Goal: Task Accomplishment & Management: Complete application form

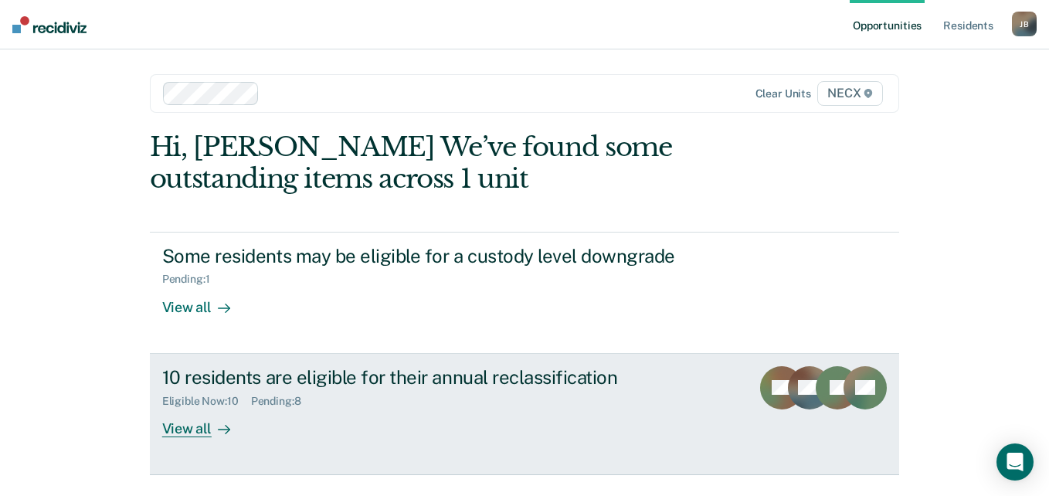
click at [313, 379] on div "10 residents are eligible for their annual reclassification" at bounding box center [433, 377] width 542 height 22
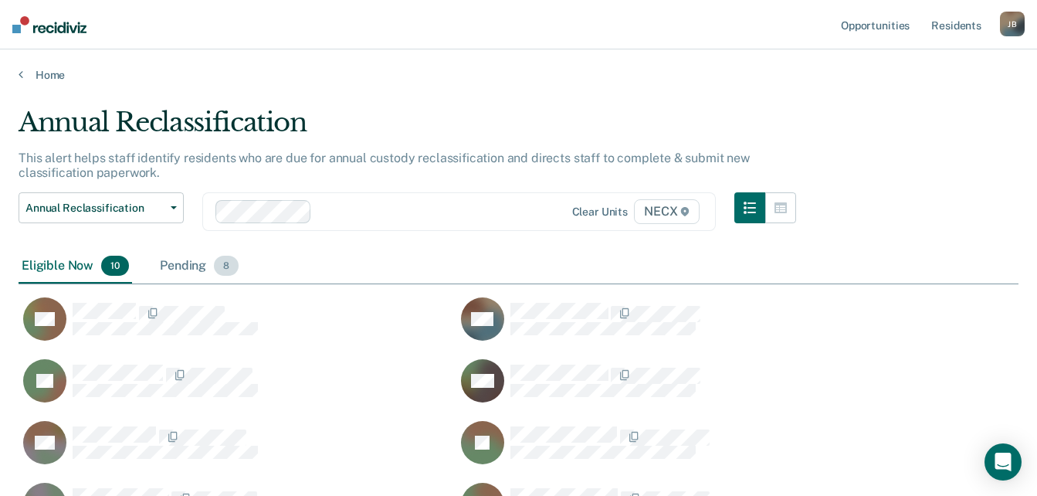
click at [176, 273] on div "Pending 8" at bounding box center [199, 267] width 85 height 34
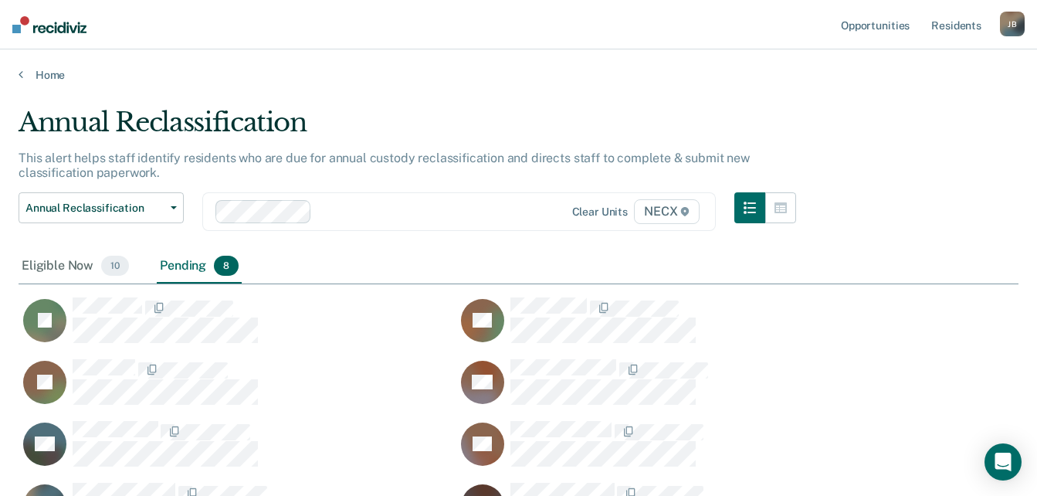
scroll to position [420, 989]
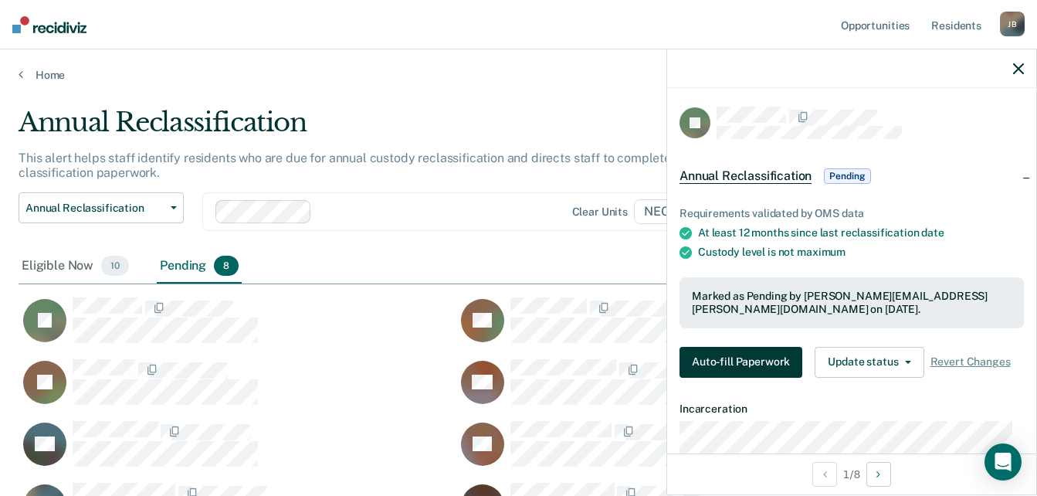
click at [732, 355] on button "Auto-fill Paperwork" at bounding box center [741, 362] width 123 height 31
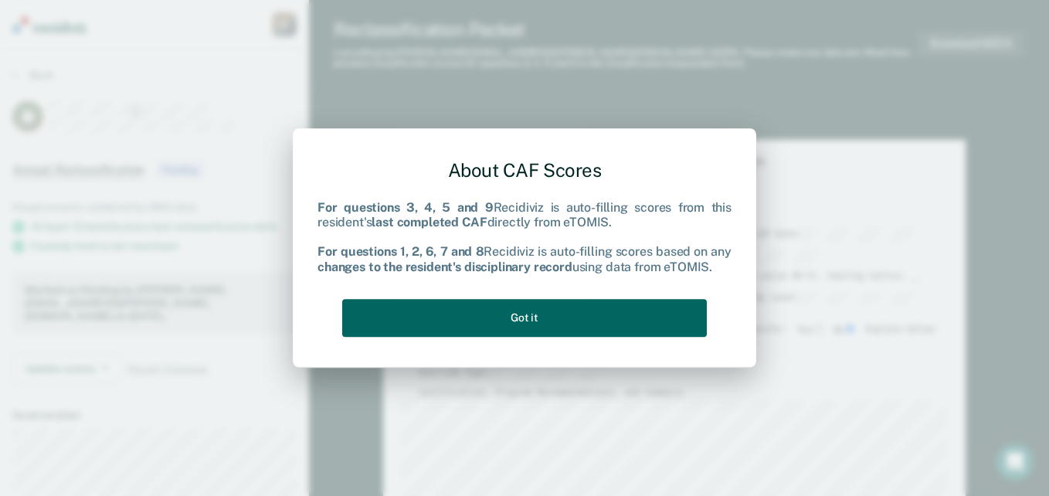
click at [601, 324] on button "Got it" at bounding box center [524, 318] width 365 height 38
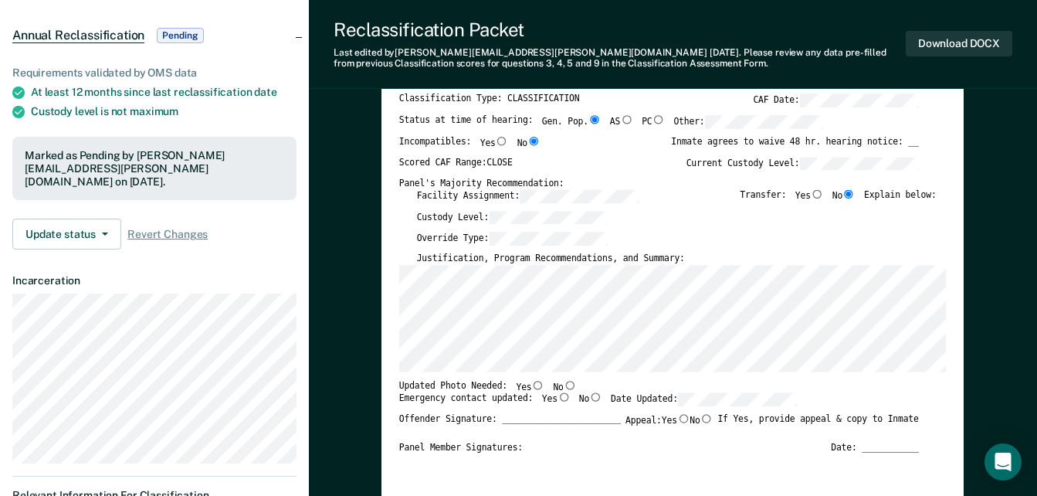
scroll to position [232, 0]
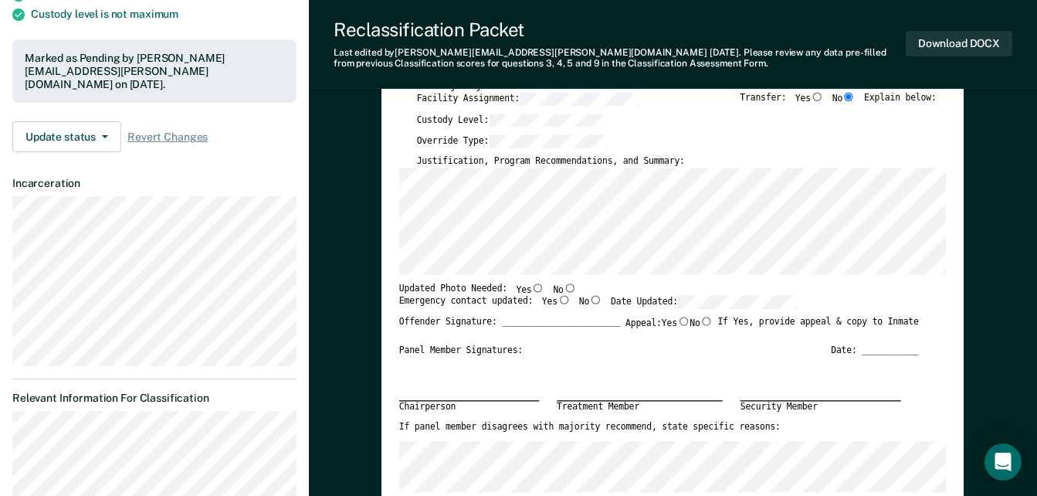
click at [564, 288] on input "No" at bounding box center [570, 287] width 13 height 8
type textarea "x"
radio input "true"
click at [558, 304] on input "Yes" at bounding box center [564, 299] width 13 height 8
type textarea "x"
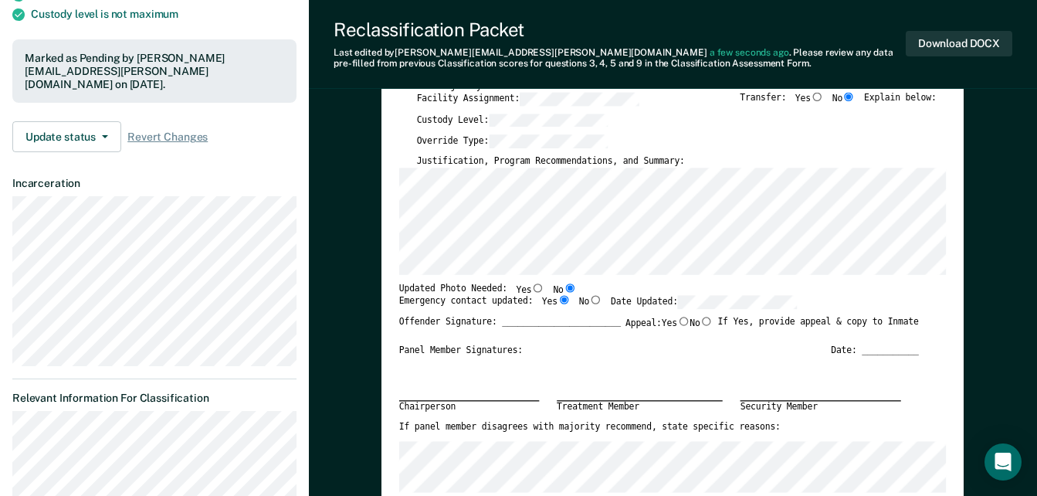
radio input "true"
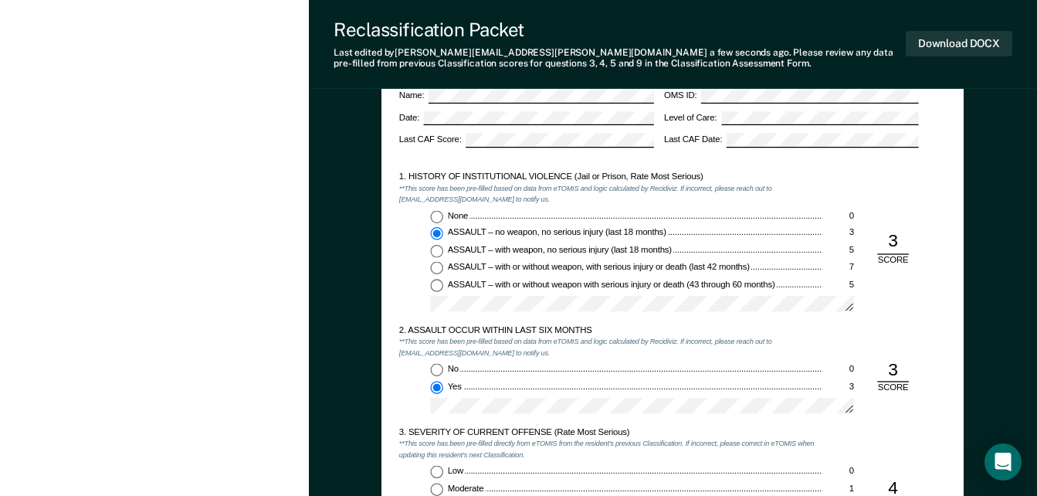
scroll to position [927, 0]
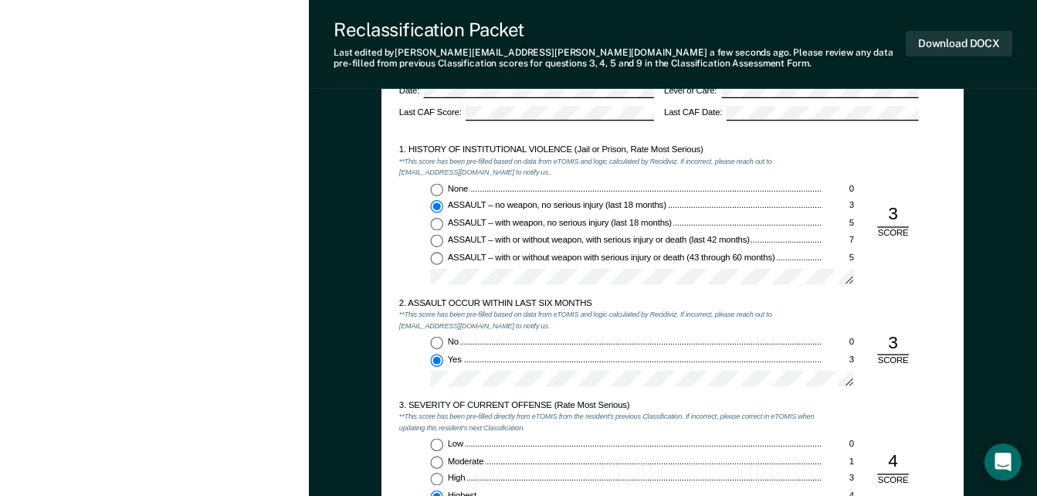
click at [440, 191] on input "None 0" at bounding box center [437, 189] width 13 height 13
type textarea "x"
radio input "true"
radio input "false"
click at [439, 340] on input "No 0" at bounding box center [437, 342] width 13 height 13
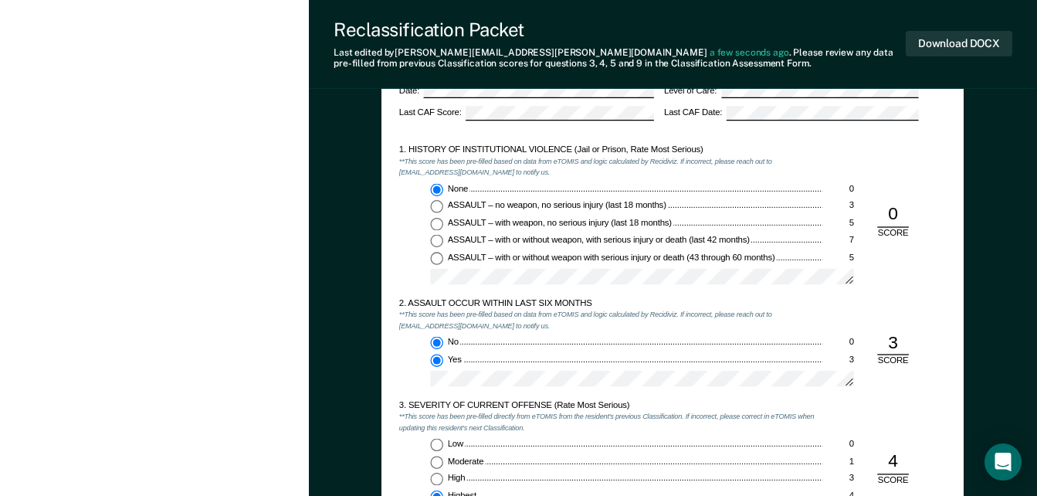
type textarea "x"
radio input "true"
radio input "false"
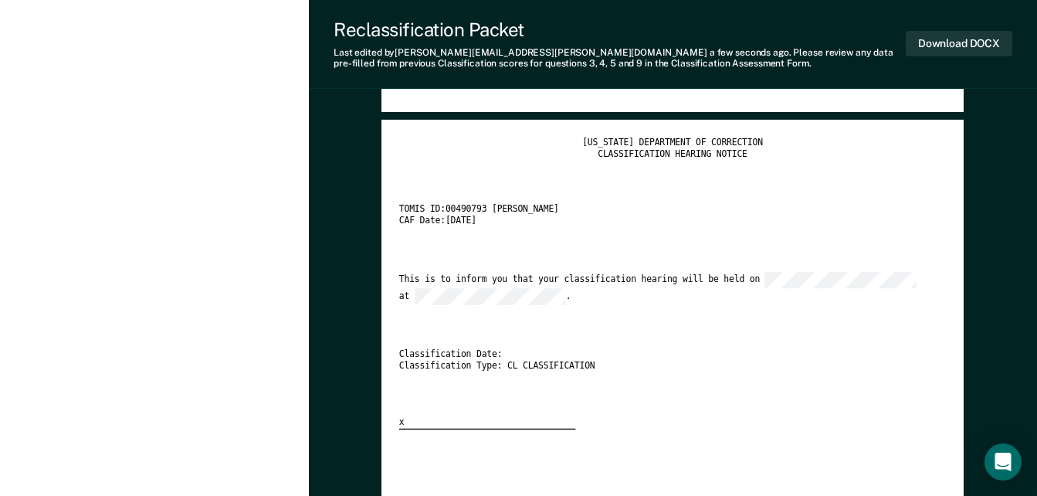
scroll to position [2395, 0]
click at [969, 47] on button "Download DOCX" at bounding box center [959, 43] width 107 height 25
type textarea "x"
